Goal: Find specific page/section: Find specific page/section

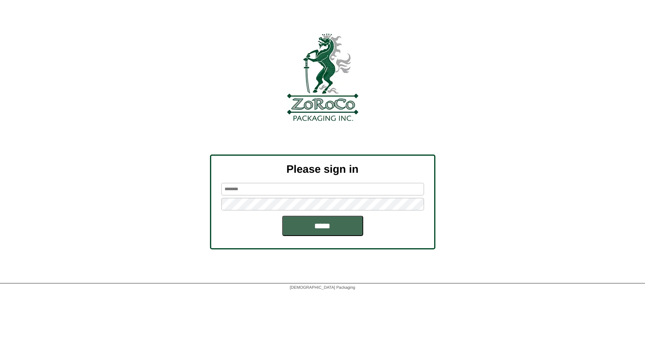
type input "*****"
click at [318, 226] on input "*****" at bounding box center [322, 226] width 81 height 20
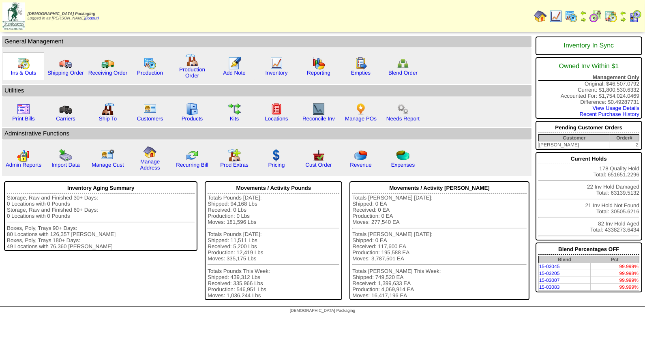
click at [21, 65] on img at bounding box center [23, 63] width 13 height 13
click at [25, 65] on img at bounding box center [23, 63] width 13 height 13
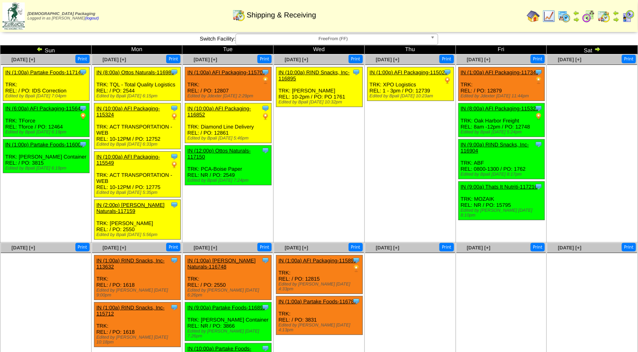
click at [565, 18] on img at bounding box center [564, 16] width 13 height 13
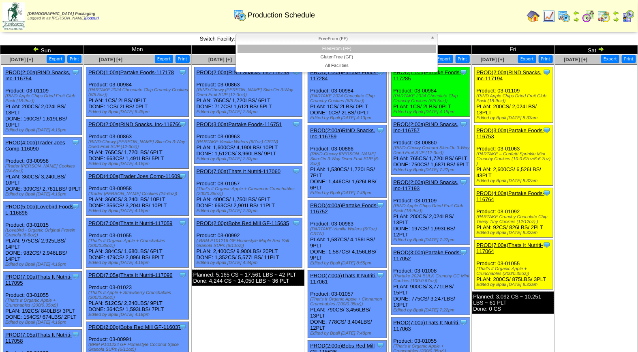
click at [349, 39] on span "FreeFrom (FF)" at bounding box center [333, 39] width 188 height 10
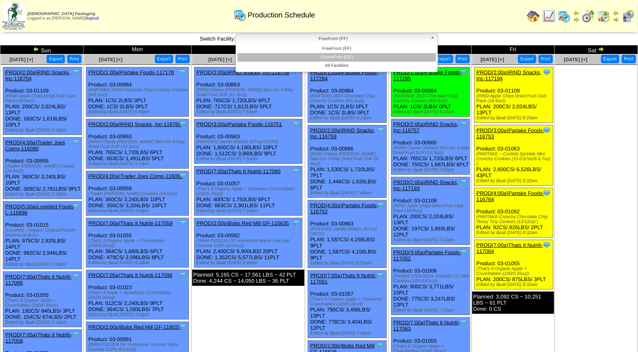
click at [348, 55] on li "GlutenFree (GF)" at bounding box center [337, 57] width 199 height 9
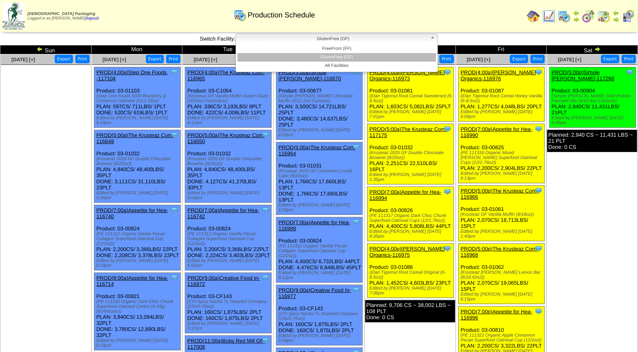
click at [335, 41] on span "GlutenFree (GF)" at bounding box center [333, 39] width 188 height 10
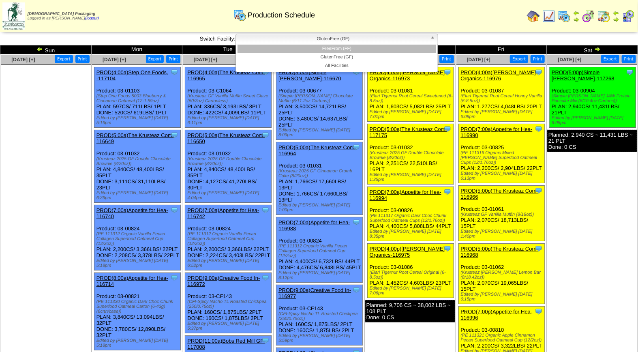
click at [335, 52] on li "FreeFrom (FF)" at bounding box center [337, 49] width 199 height 9
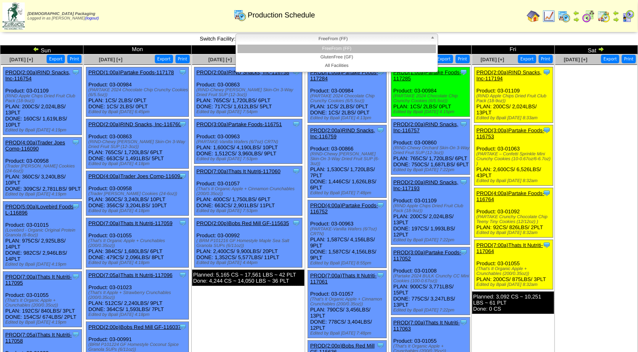
click at [348, 35] on span "FreeFrom (FF)" at bounding box center [333, 39] width 188 height 10
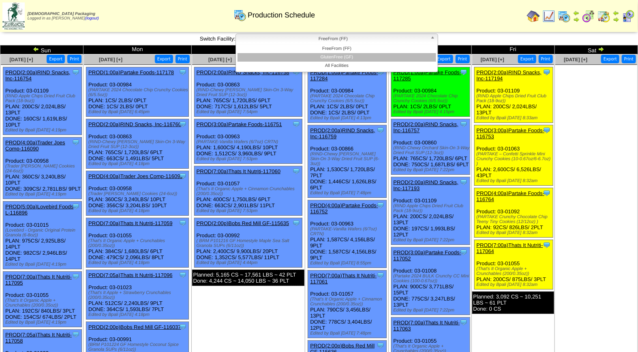
click at [341, 54] on li "GlutenFree (GF)" at bounding box center [337, 57] width 199 height 9
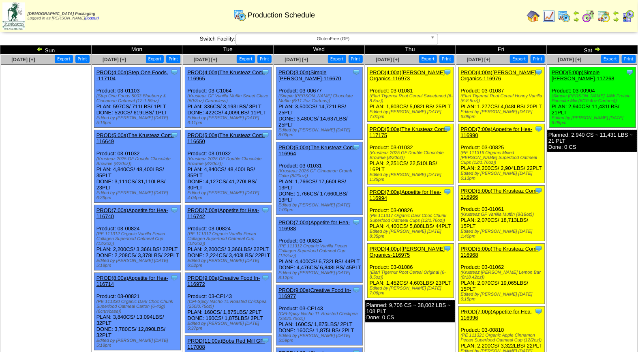
click at [629, 14] on img at bounding box center [628, 16] width 13 height 13
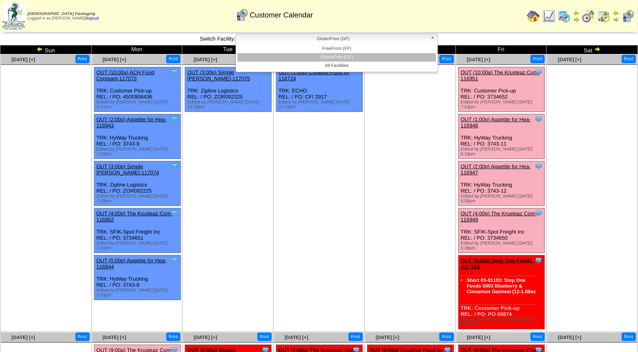
click at [327, 37] on span "GlutenFree (GF)" at bounding box center [333, 39] width 188 height 10
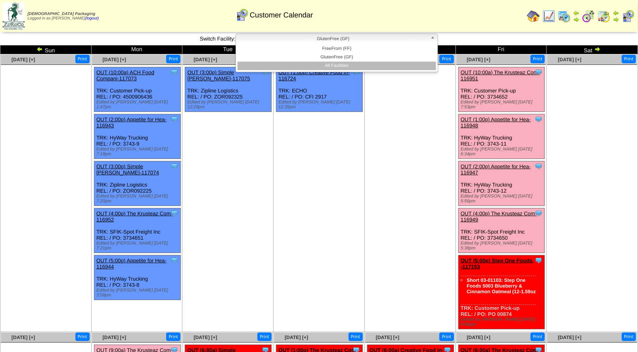
click at [335, 63] on li "All Facilities" at bounding box center [337, 66] width 199 height 9
